Goal: Check status: Check status

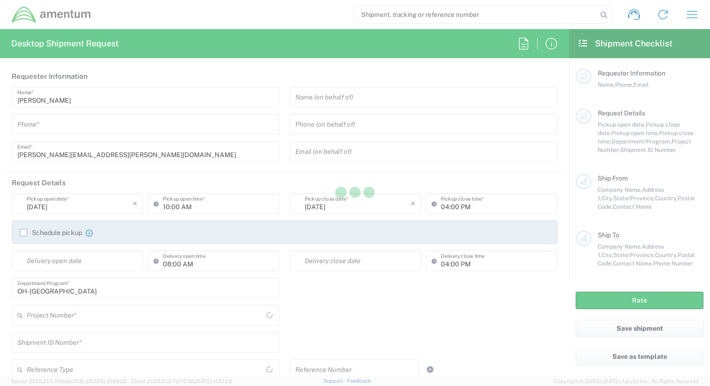
type input "United States"
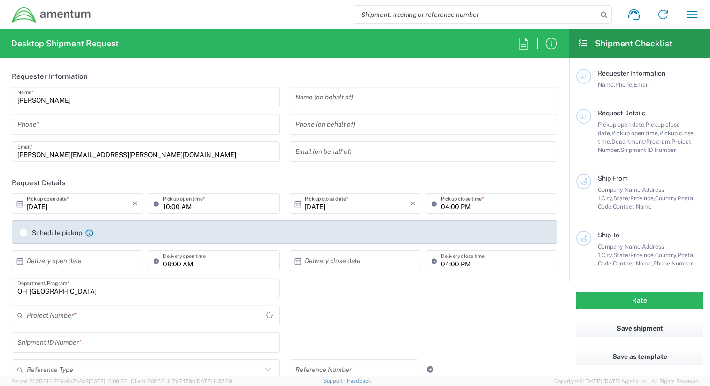
type input "United States"
type input "OVHD.705181.00000"
click at [694, 12] on icon "button" at bounding box center [692, 14] width 15 height 15
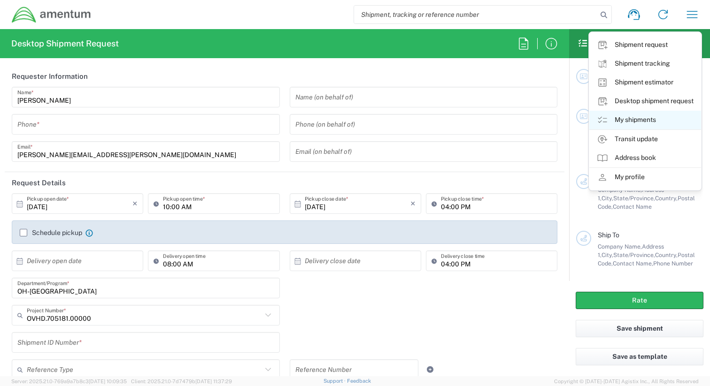
click at [622, 116] on link "My shipments" at bounding box center [645, 120] width 112 height 19
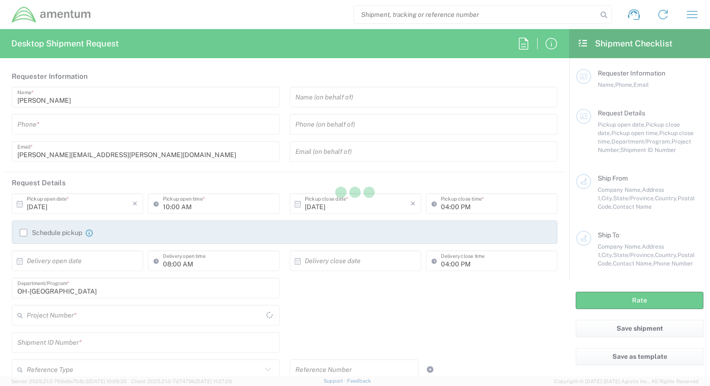
type input "United States"
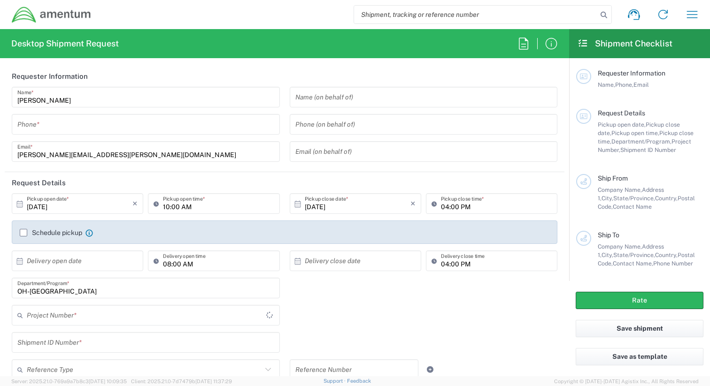
type input "OVHD.705181.00000"
click at [452, 9] on input "search" at bounding box center [475, 15] width 243 height 18
paste input "1736267"
type input "1736267"
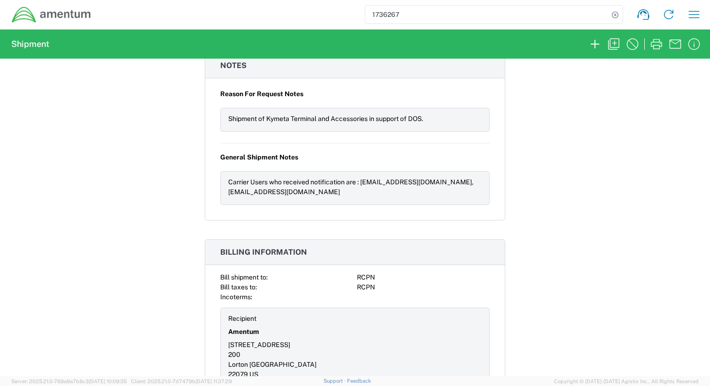
scroll to position [1197, 0]
